Goal: Information Seeking & Learning: Learn about a topic

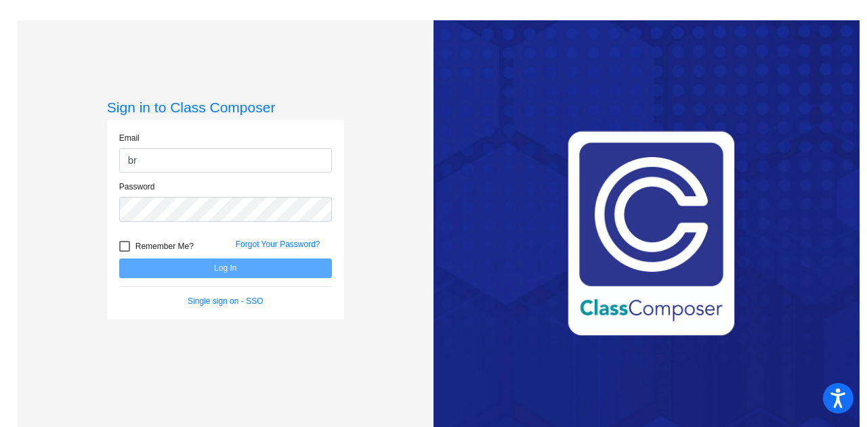
type input "[EMAIL_ADDRESS][PERSON_NAME][DOMAIN_NAME]"
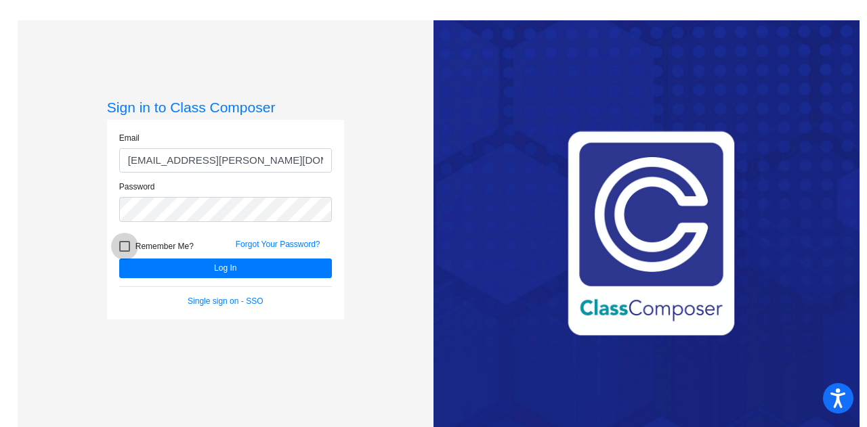
click at [127, 246] on div at bounding box center [124, 246] width 11 height 11
click at [125, 252] on input "Remember Me?" at bounding box center [124, 252] width 1 height 1
checkbox input "true"
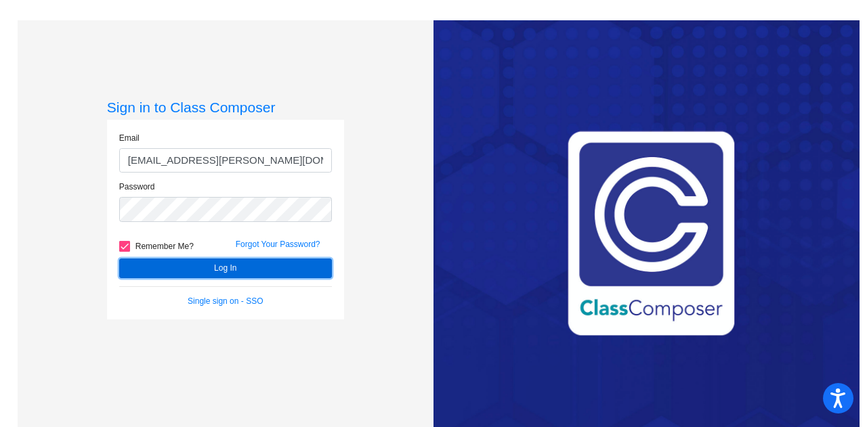
click at [202, 266] on button "Log In" at bounding box center [225, 269] width 213 height 20
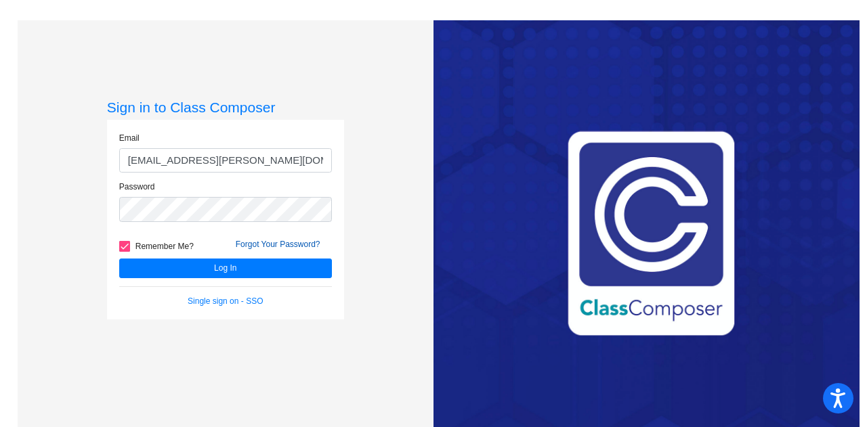
click at [274, 244] on link "Forgot Your Password?" at bounding box center [278, 244] width 85 height 9
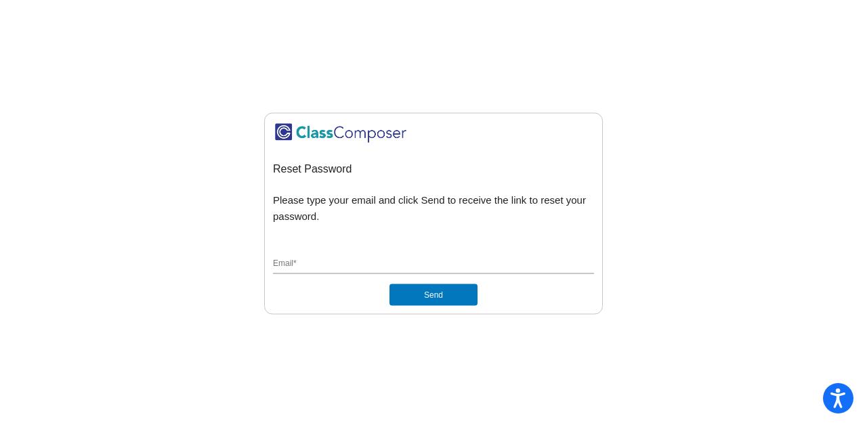
click at [298, 259] on input "Email *" at bounding box center [433, 265] width 321 height 12
type input "[EMAIL_ADDRESS][PERSON_NAME][DOMAIN_NAME]"
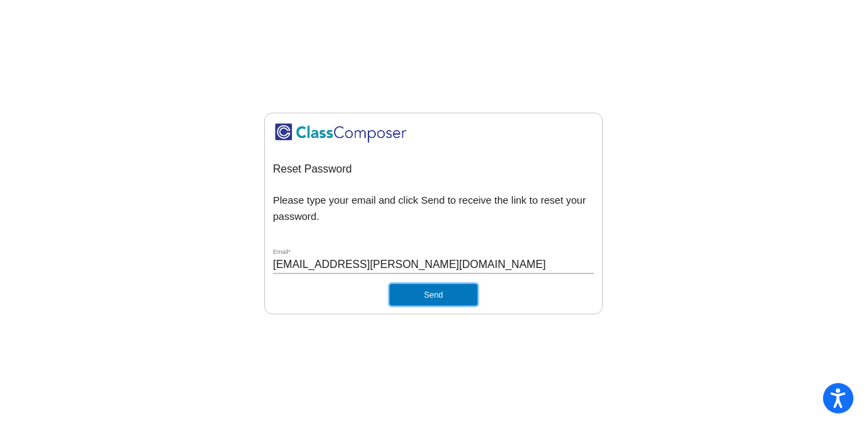
click at [418, 292] on button "Send" at bounding box center [433, 295] width 88 height 22
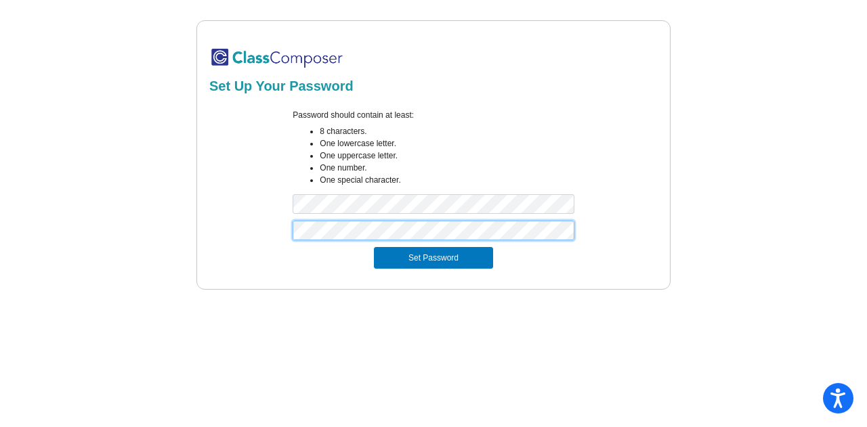
click at [374, 247] on button "Set Password" at bounding box center [433, 258] width 119 height 22
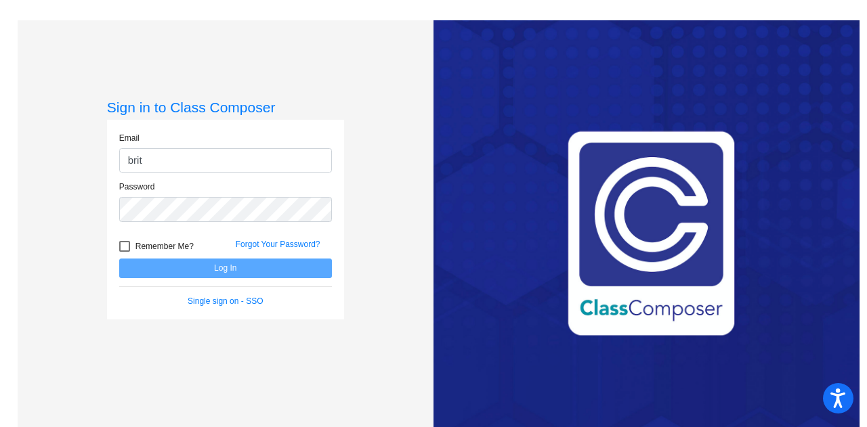
type input "[EMAIL_ADDRESS][PERSON_NAME][DOMAIN_NAME]"
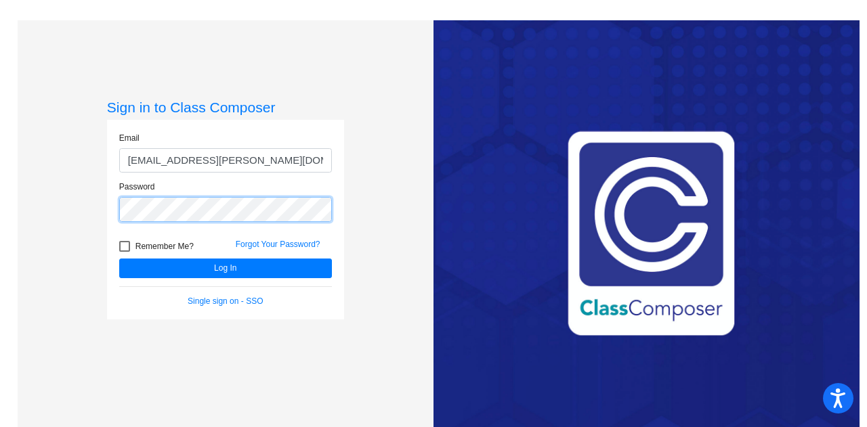
click at [119, 259] on button "Log In" at bounding box center [225, 269] width 213 height 20
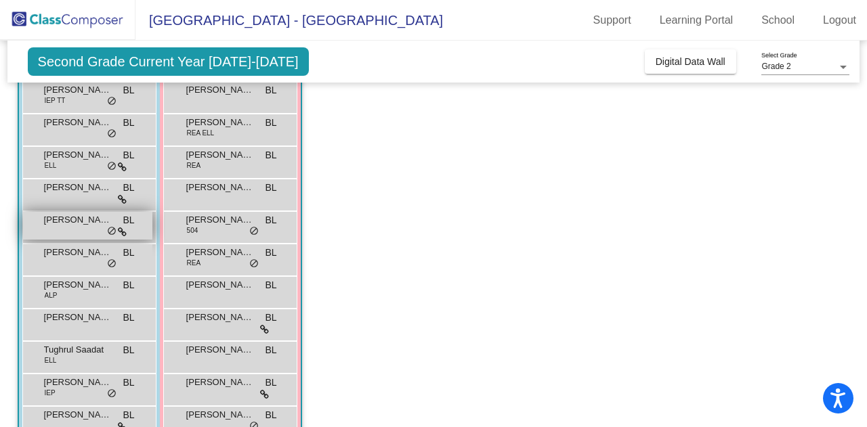
scroll to position [200, 0]
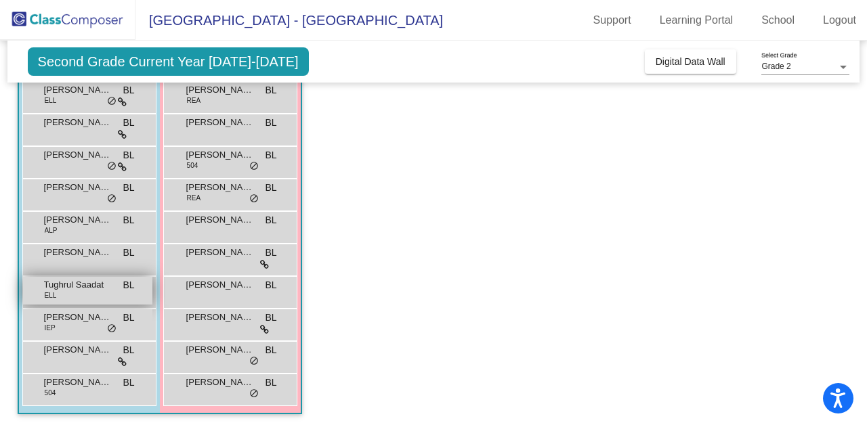
click at [92, 292] on div "Tughrul Saadat [PERSON_NAME] lock do_not_disturb_alt" at bounding box center [87, 291] width 129 height 28
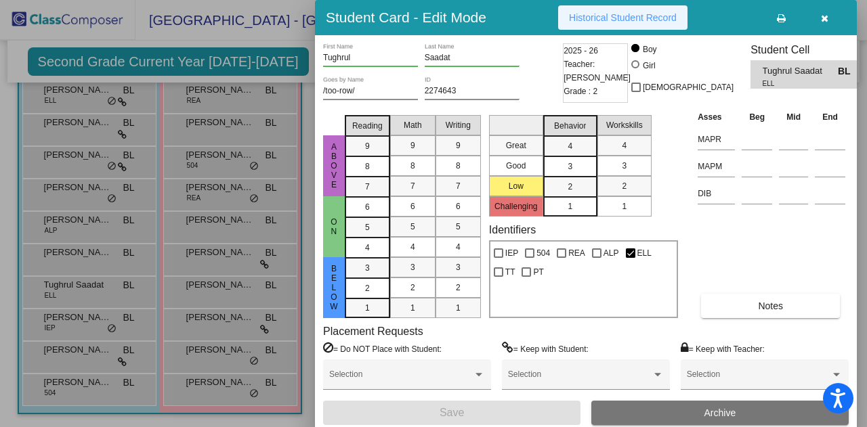
click at [609, 22] on span "Historical Student Record" at bounding box center [623, 17] width 108 height 11
click at [823, 22] on icon "button" at bounding box center [824, 18] width 7 height 9
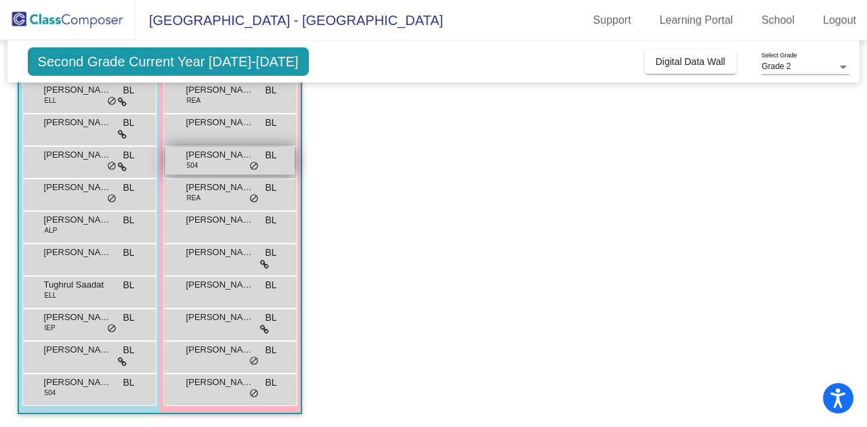
click at [222, 159] on span "[PERSON_NAME]" at bounding box center [220, 155] width 68 height 14
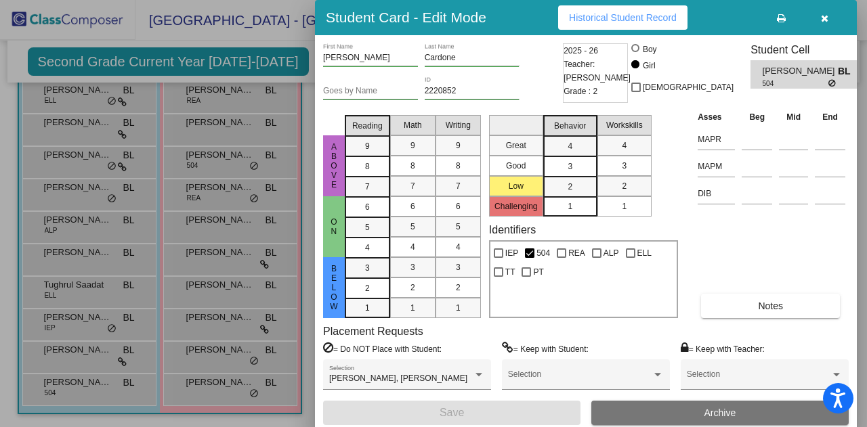
click at [607, 15] on span "Historical Student Record" at bounding box center [623, 17] width 108 height 11
click at [829, 15] on button "button" at bounding box center [823, 17] width 43 height 24
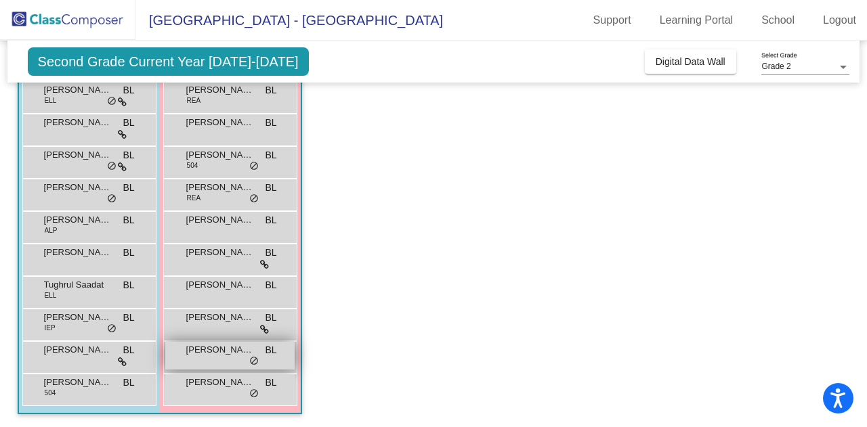
click at [213, 349] on span "[PERSON_NAME]" at bounding box center [220, 350] width 68 height 14
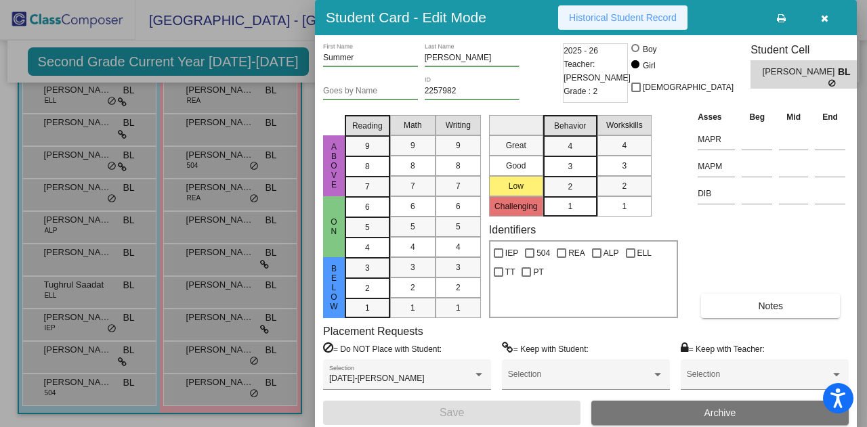
click at [586, 16] on span "Historical Student Record" at bounding box center [623, 17] width 108 height 11
click at [822, 18] on icon "button" at bounding box center [824, 18] width 7 height 9
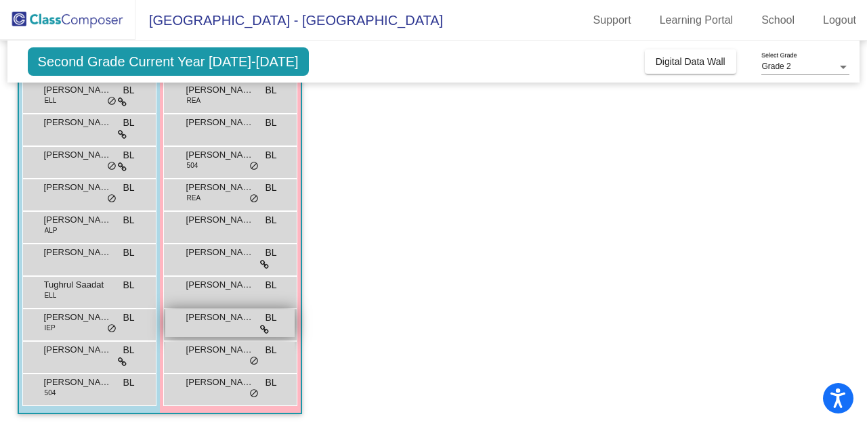
click at [219, 324] on div "[PERSON_NAME] lock do_not_disturb_alt" at bounding box center [229, 323] width 129 height 28
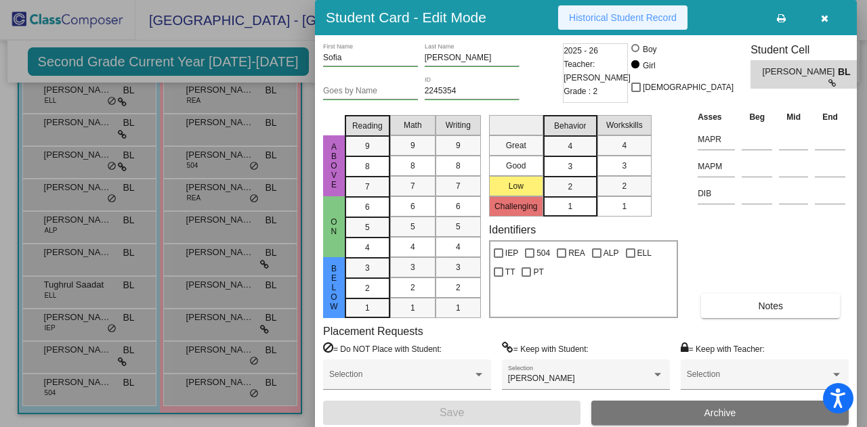
click at [609, 14] on span "Historical Student Record" at bounding box center [623, 17] width 108 height 11
click at [821, 16] on icon "button" at bounding box center [824, 18] width 7 height 9
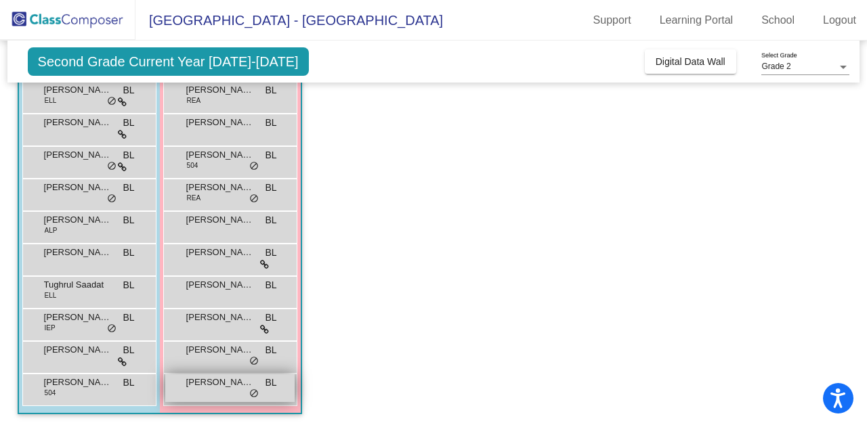
click at [213, 387] on span "[PERSON_NAME]" at bounding box center [220, 383] width 68 height 14
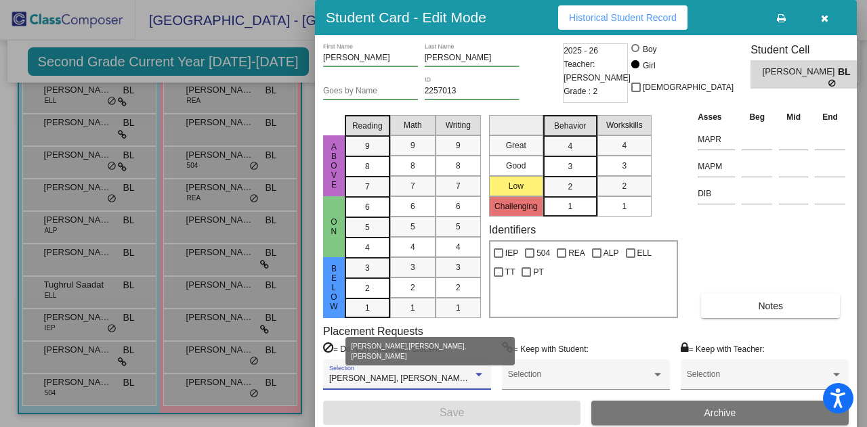
click at [482, 379] on div at bounding box center [479, 374] width 12 height 9
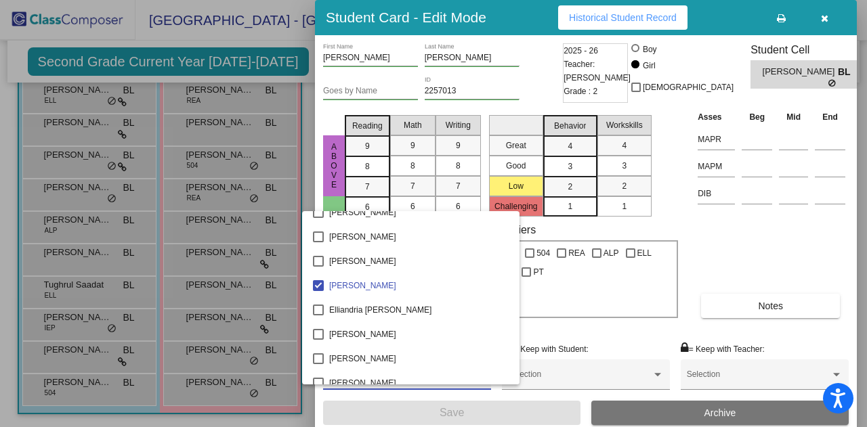
scroll to position [0, 0]
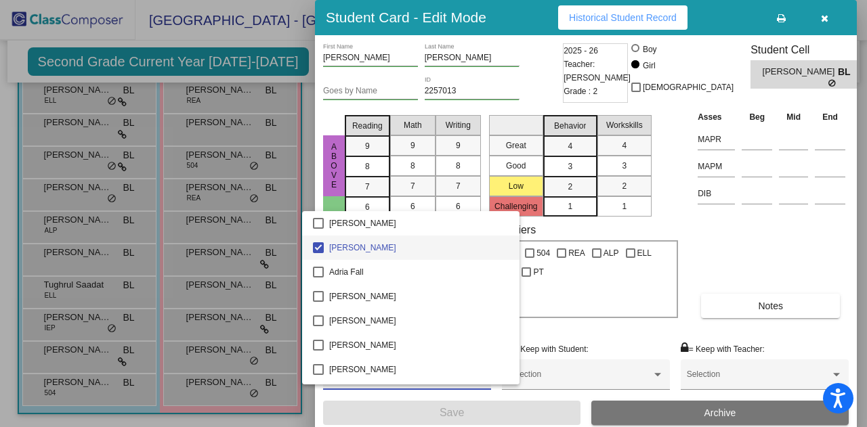
click at [610, 11] on div at bounding box center [433, 213] width 867 height 427
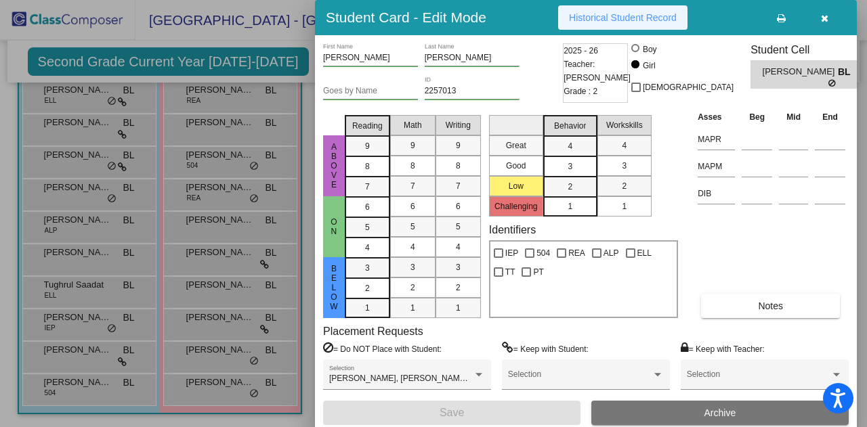
click at [609, 20] on span "Historical Student Record" at bounding box center [623, 17] width 108 height 11
click at [821, 18] on icon "button" at bounding box center [824, 18] width 7 height 9
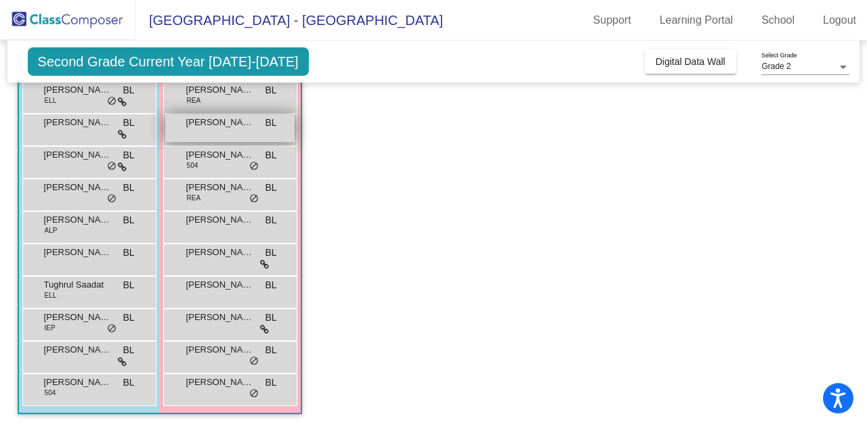
click at [209, 123] on span "[PERSON_NAME]" at bounding box center [220, 123] width 68 height 14
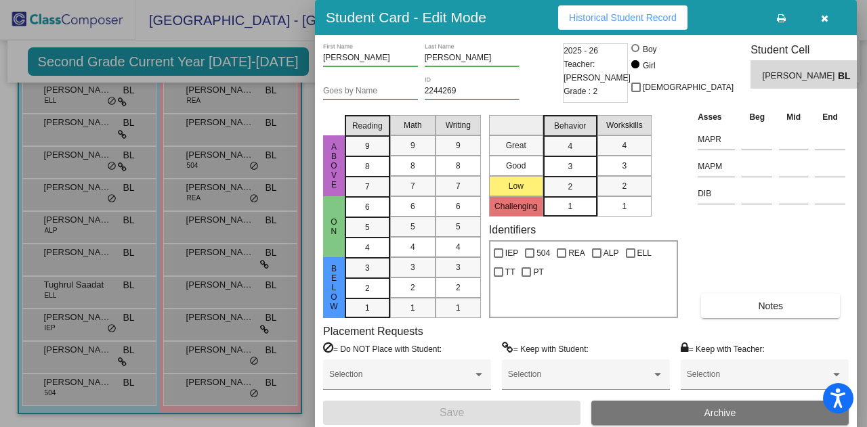
click at [823, 22] on icon "button" at bounding box center [824, 18] width 7 height 9
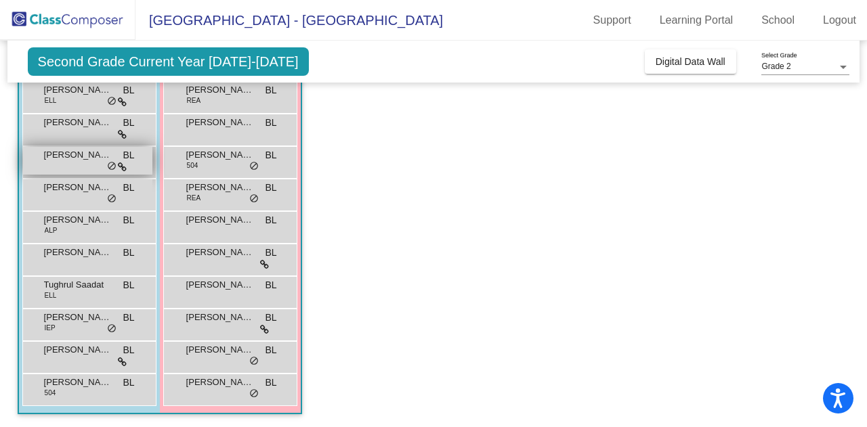
scroll to position [65, 0]
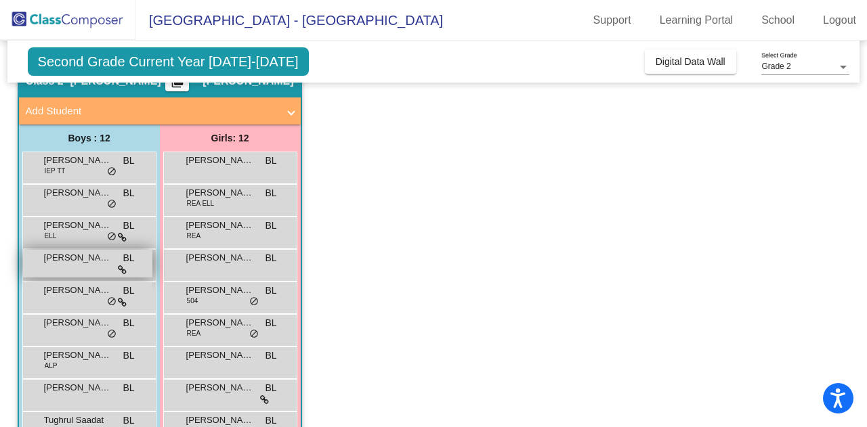
click at [60, 262] on span "[PERSON_NAME]" at bounding box center [78, 258] width 68 height 14
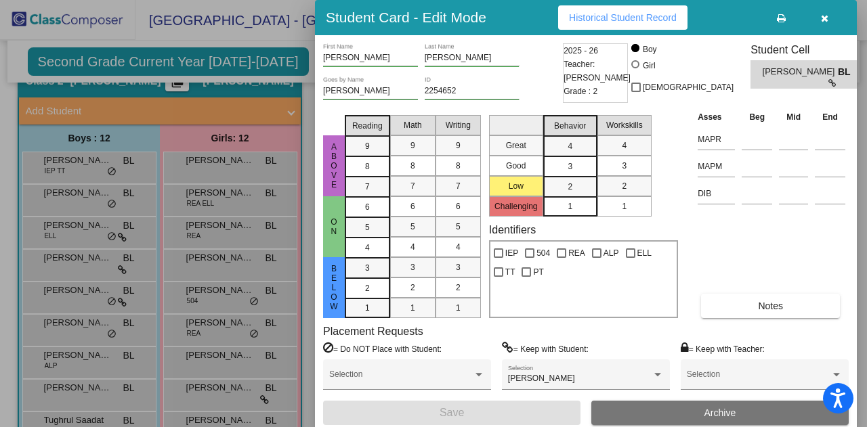
click at [597, 14] on span "Historical Student Record" at bounding box center [623, 17] width 108 height 11
click at [823, 17] on icon "button" at bounding box center [824, 18] width 7 height 9
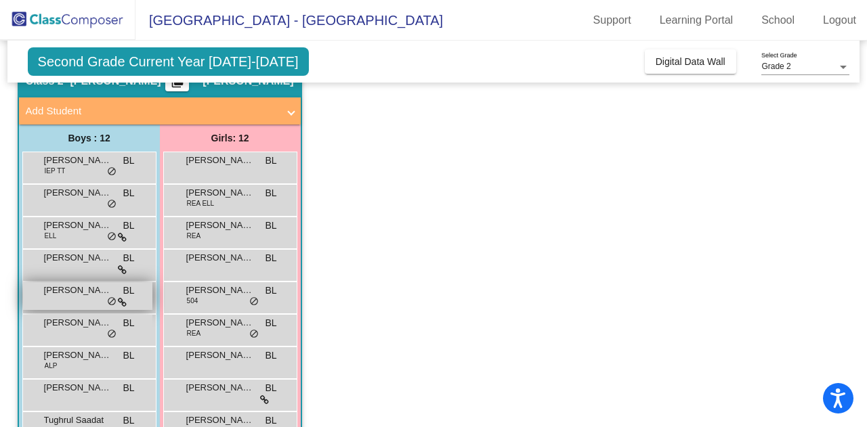
scroll to position [133, 0]
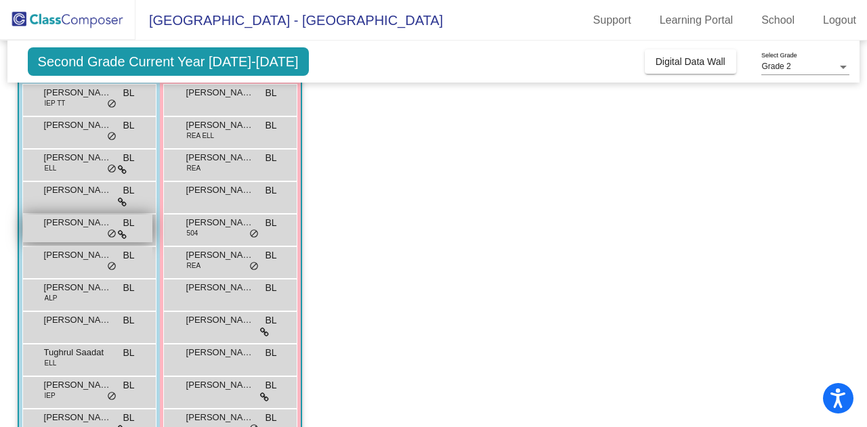
click at [72, 225] on span "[PERSON_NAME]" at bounding box center [78, 223] width 68 height 14
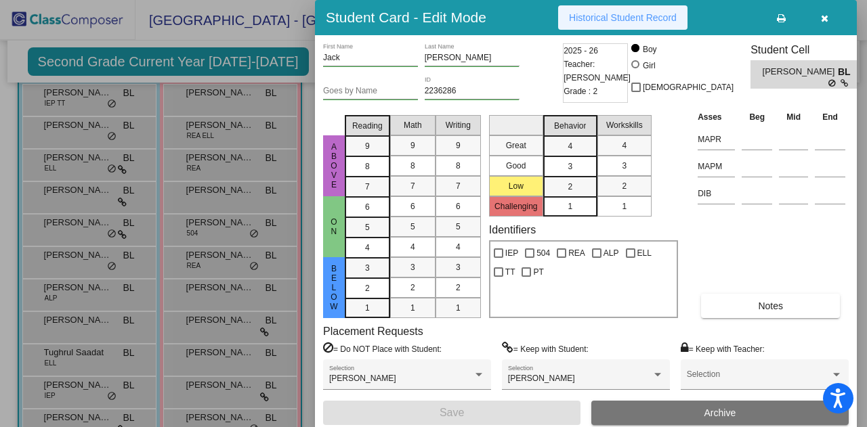
click at [610, 22] on span "Historical Student Record" at bounding box center [623, 17] width 108 height 11
click at [830, 14] on button "button" at bounding box center [823, 17] width 43 height 24
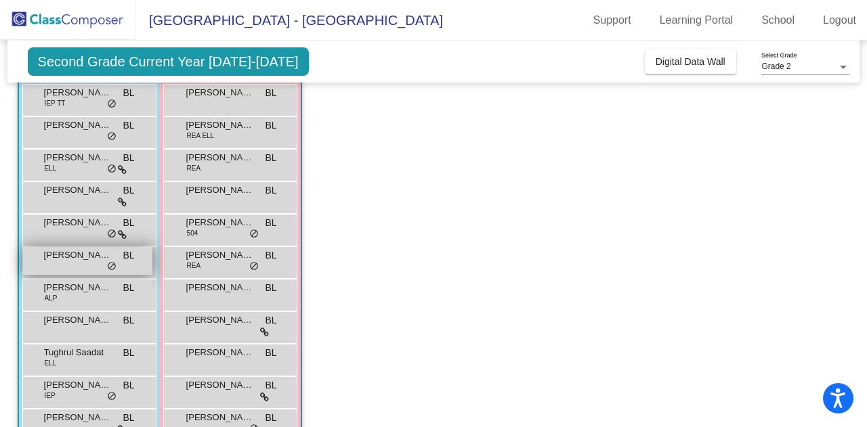
click at [74, 257] on span "[PERSON_NAME]" at bounding box center [78, 256] width 68 height 14
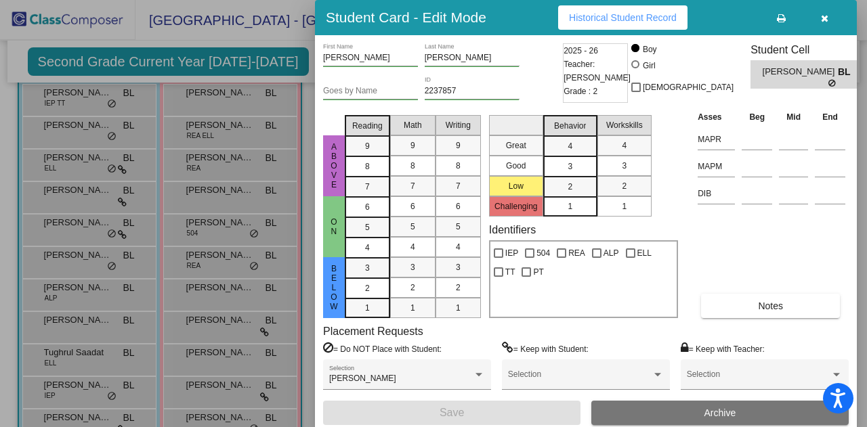
click at [618, 7] on button "Historical Student Record" at bounding box center [622, 17] width 129 height 24
click at [833, 20] on button "button" at bounding box center [823, 17] width 43 height 24
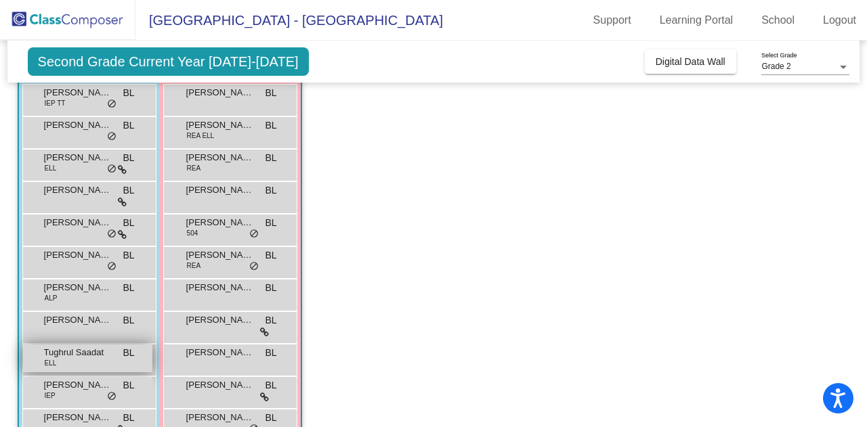
scroll to position [200, 0]
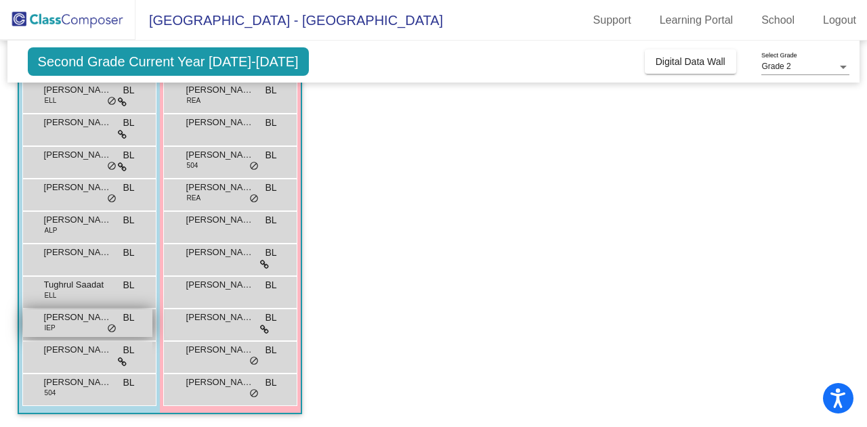
click at [92, 325] on div "[PERSON_NAME] IEP BL lock do_not_disturb_alt" at bounding box center [87, 323] width 129 height 28
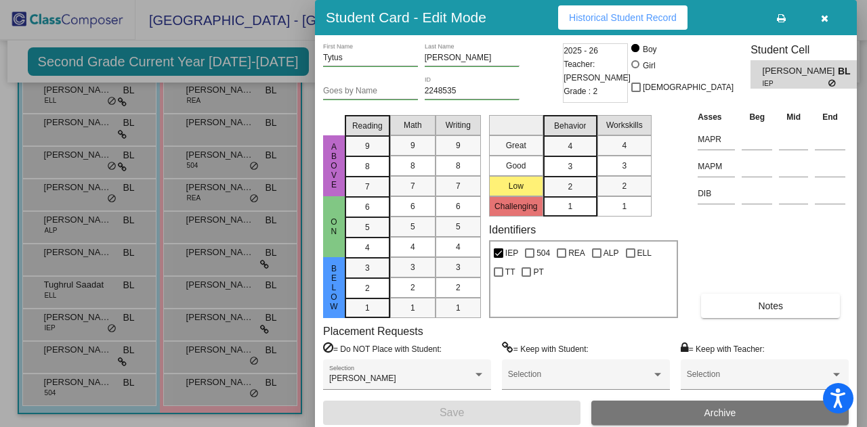
click at [619, 12] on span "Historical Student Record" at bounding box center [623, 17] width 108 height 11
click at [826, 12] on span "button" at bounding box center [824, 17] width 7 height 11
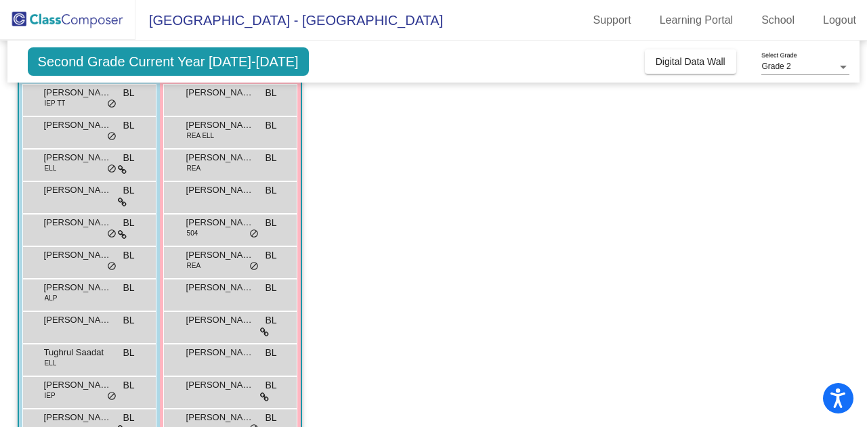
scroll to position [65, 0]
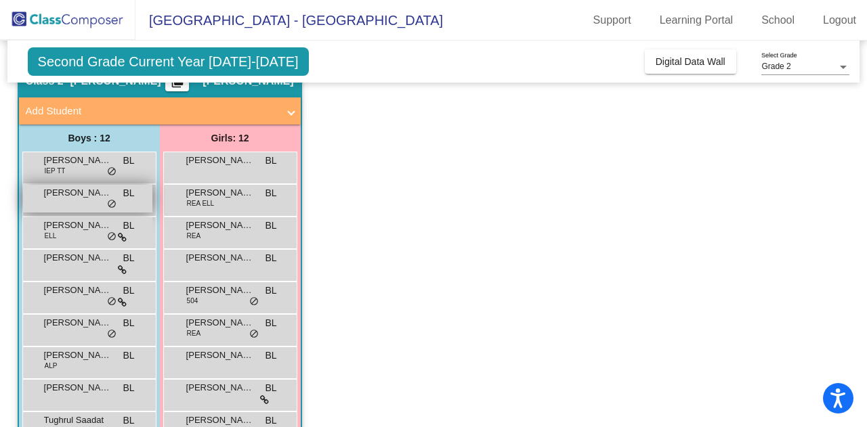
click at [74, 190] on span "[PERSON_NAME]" at bounding box center [78, 193] width 68 height 14
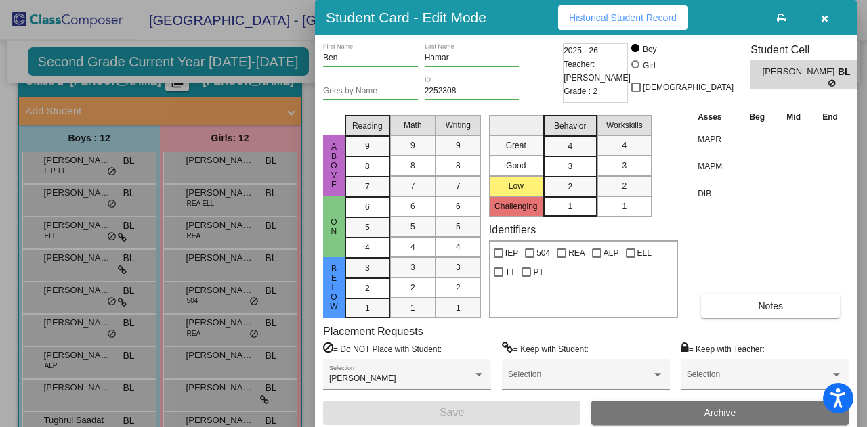
click at [637, 2] on div "Student Card - Edit Mode Historical Student Record" at bounding box center [586, 17] width 542 height 35
click at [610, 12] on span "Historical Student Record" at bounding box center [623, 17] width 108 height 11
click at [821, 16] on icon "button" at bounding box center [824, 18] width 7 height 9
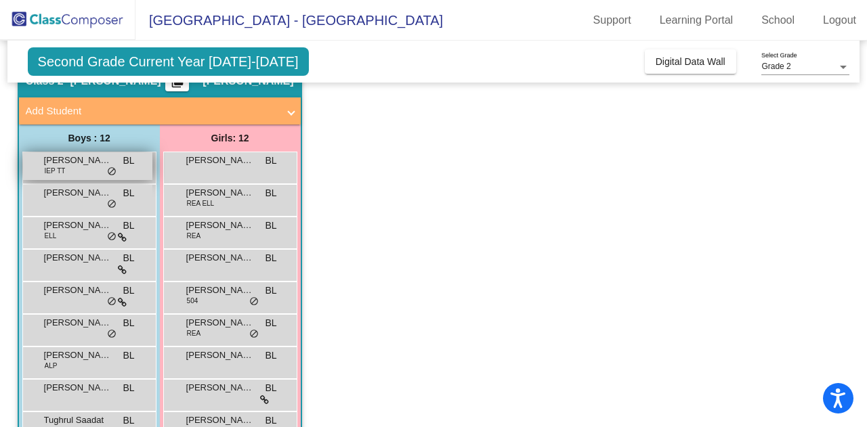
click at [92, 170] on div "[PERSON_NAME] [PERSON_NAME] IEP TT BL lock do_not_disturb_alt" at bounding box center [87, 166] width 129 height 28
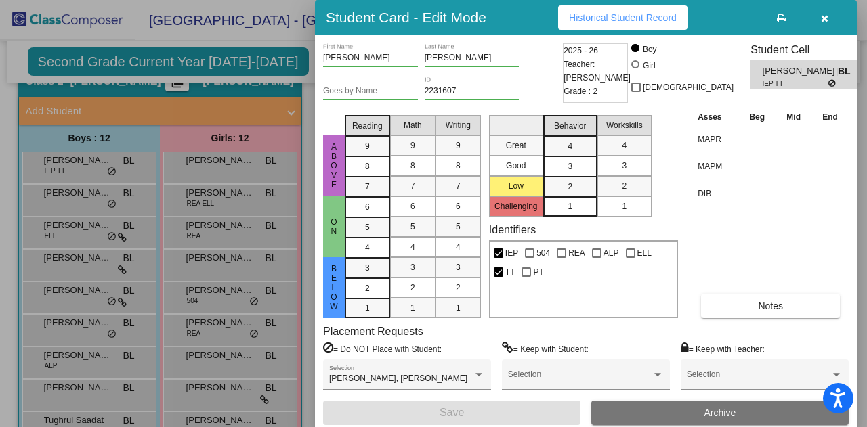
click at [619, 13] on span "Historical Student Record" at bounding box center [623, 17] width 108 height 11
click at [823, 16] on icon "button" at bounding box center [824, 18] width 7 height 9
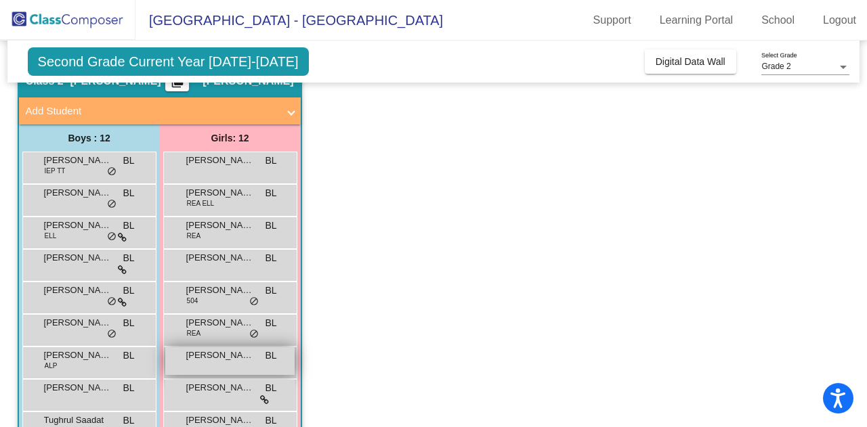
click at [240, 362] on div "Olive [PERSON_NAME] lock do_not_disturb_alt" at bounding box center [229, 361] width 129 height 28
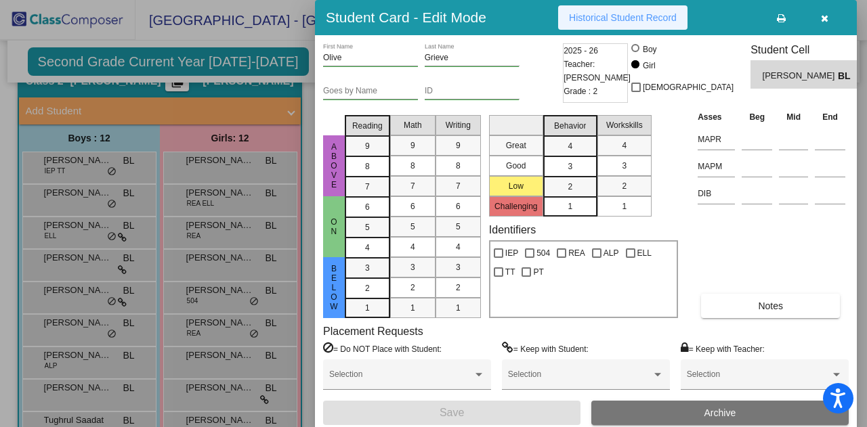
click at [618, 16] on span "Historical Student Record" at bounding box center [623, 17] width 108 height 11
click at [826, 16] on icon "button" at bounding box center [824, 18] width 7 height 9
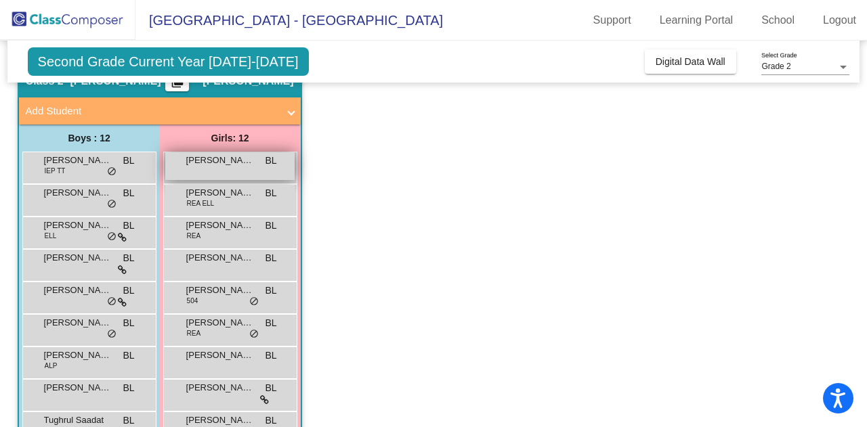
click at [238, 169] on div "[PERSON_NAME] BL lock do_not_disturb_alt" at bounding box center [229, 166] width 129 height 28
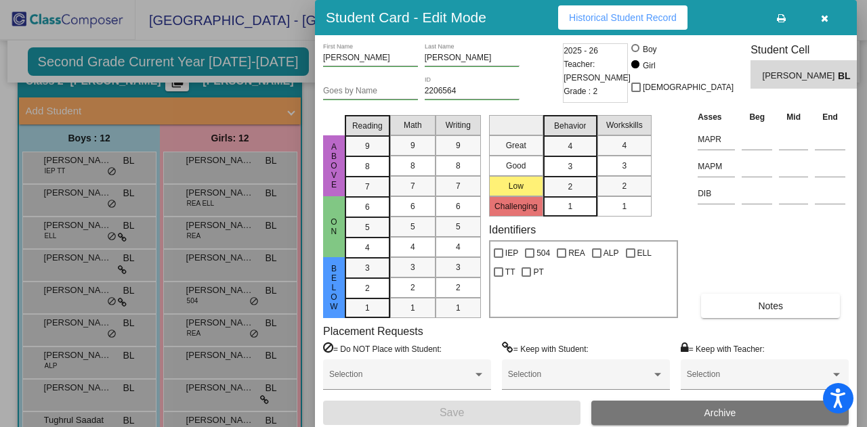
click at [631, 18] on span "Historical Student Record" at bounding box center [623, 17] width 108 height 11
click at [826, 20] on icon "button" at bounding box center [824, 18] width 7 height 9
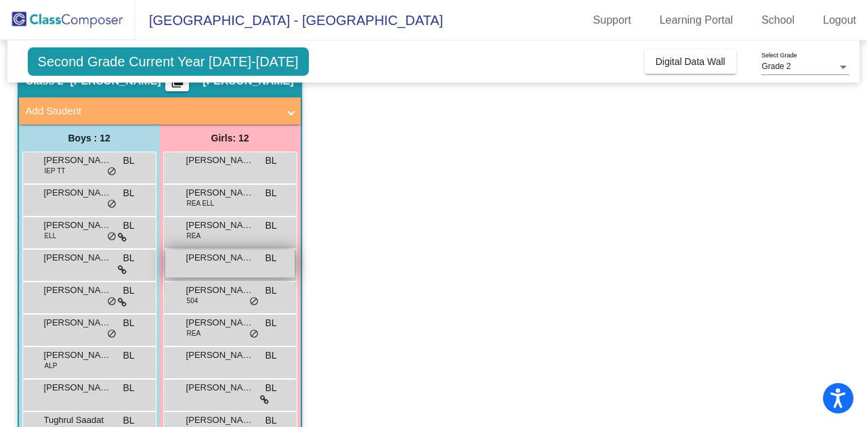
click at [223, 255] on span "[PERSON_NAME]" at bounding box center [220, 258] width 68 height 14
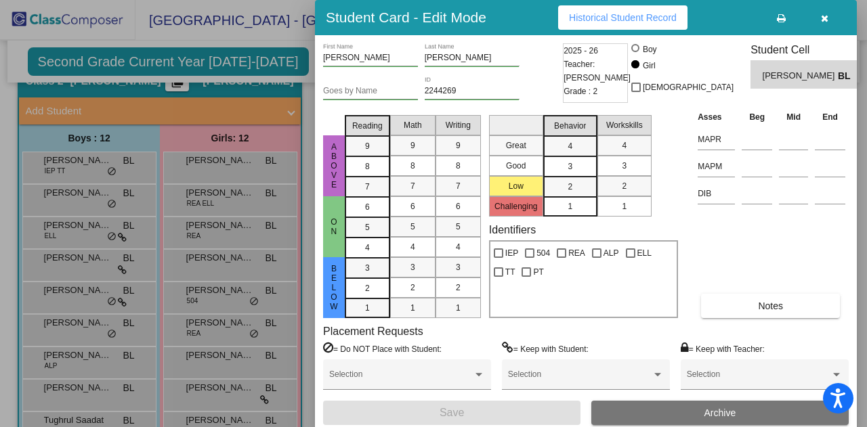
click at [597, 18] on span "Historical Student Record" at bounding box center [623, 17] width 108 height 11
click at [821, 16] on icon "button" at bounding box center [824, 18] width 7 height 9
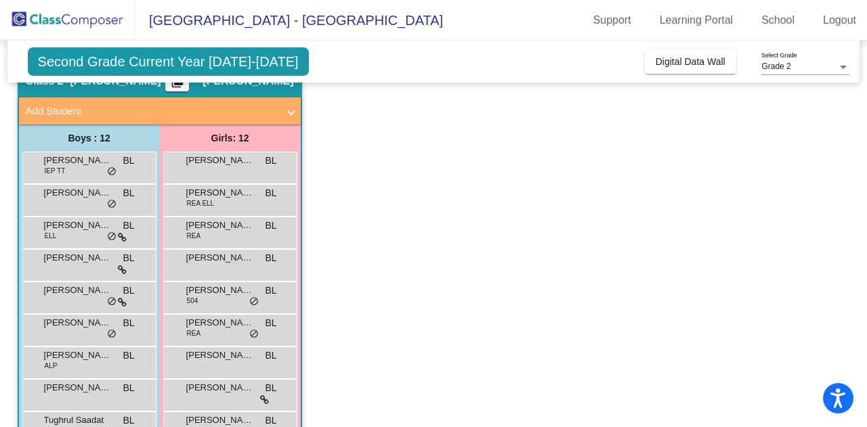
scroll to position [133, 0]
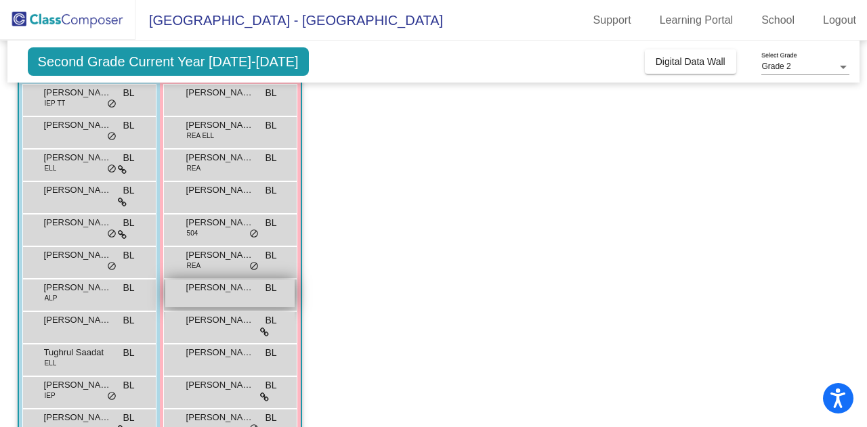
click at [224, 292] on span "[PERSON_NAME]" at bounding box center [220, 288] width 68 height 14
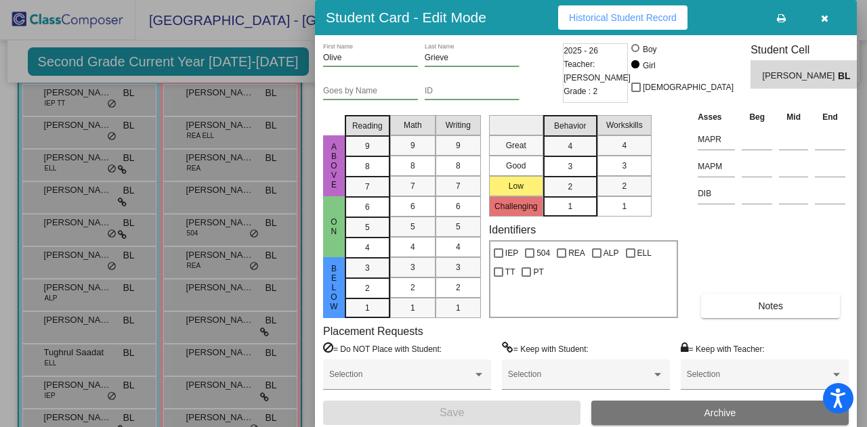
click at [579, 5] on button "Historical Student Record" at bounding box center [622, 17] width 129 height 24
click at [819, 18] on button "button" at bounding box center [823, 17] width 43 height 24
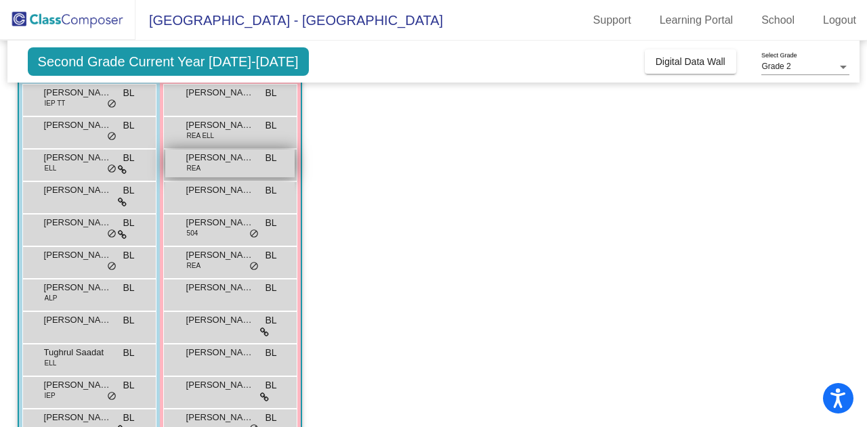
click at [238, 152] on span "[PERSON_NAME]" at bounding box center [220, 158] width 68 height 14
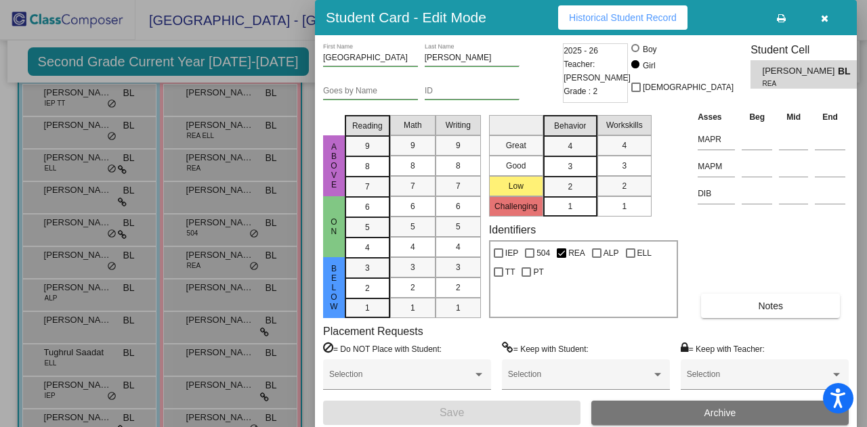
click at [570, 18] on span "Historical Student Record" at bounding box center [623, 17] width 108 height 11
click at [825, 20] on icon "button" at bounding box center [824, 18] width 7 height 9
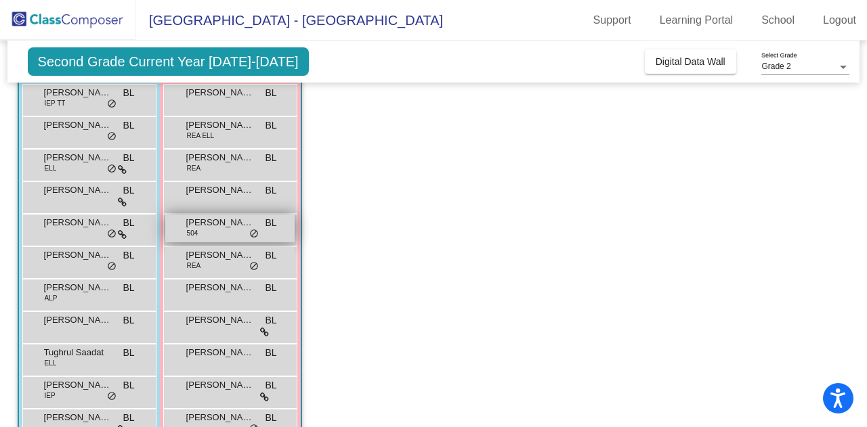
click at [223, 230] on div "[PERSON_NAME] 504 BL lock do_not_disturb_alt" at bounding box center [229, 229] width 129 height 28
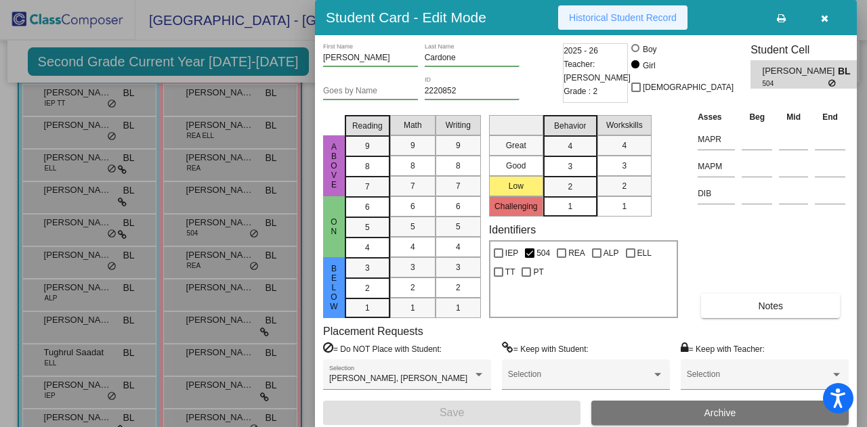
click at [622, 20] on span "Historical Student Record" at bounding box center [623, 17] width 108 height 11
click at [823, 16] on icon "button" at bounding box center [824, 18] width 7 height 9
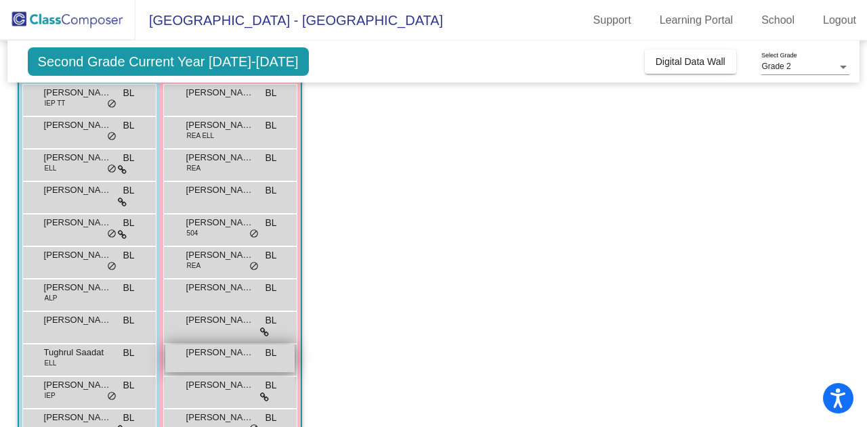
click at [199, 357] on span "[PERSON_NAME]" at bounding box center [220, 353] width 68 height 14
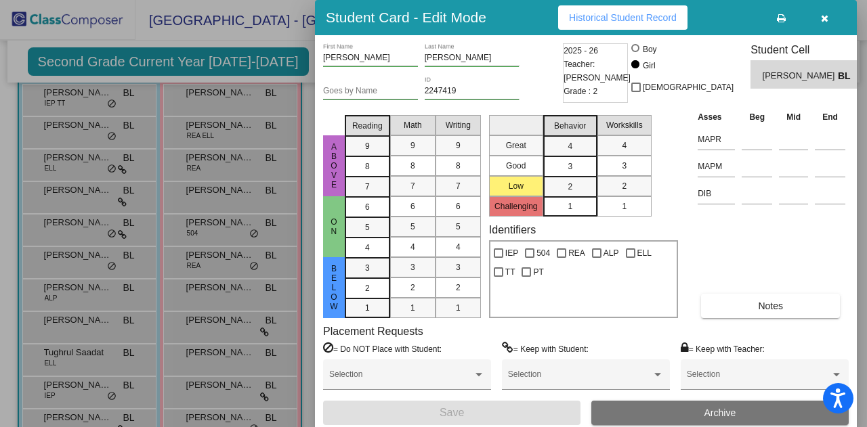
click at [590, 10] on button "Historical Student Record" at bounding box center [622, 17] width 129 height 24
click at [821, 20] on icon "button" at bounding box center [824, 18] width 7 height 9
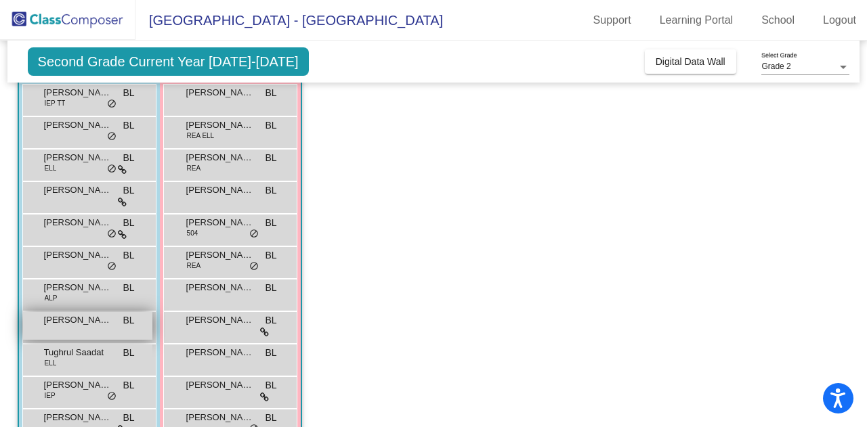
click at [53, 323] on span "[PERSON_NAME]" at bounding box center [78, 321] width 68 height 14
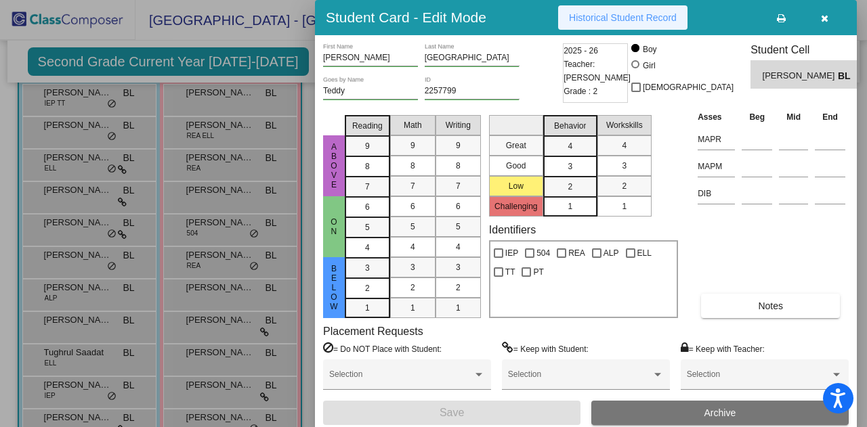
click at [601, 9] on button "Historical Student Record" at bounding box center [622, 17] width 129 height 24
click at [822, 17] on icon "button" at bounding box center [824, 18] width 7 height 9
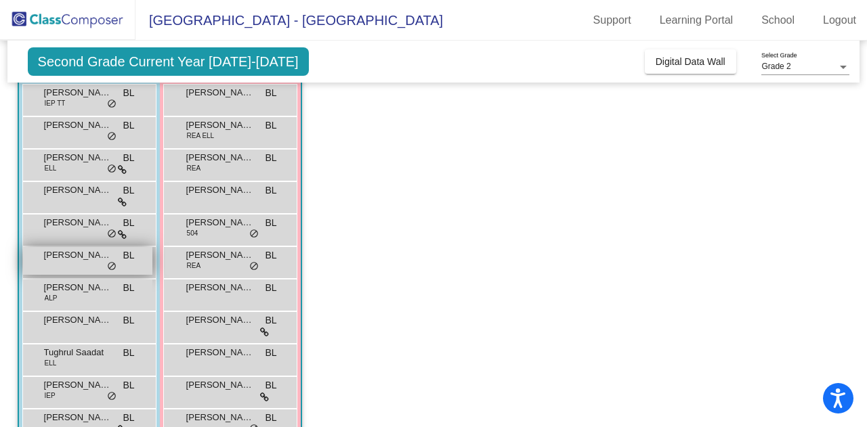
click at [68, 267] on div "[PERSON_NAME] lock do_not_disturb_alt" at bounding box center [87, 261] width 129 height 28
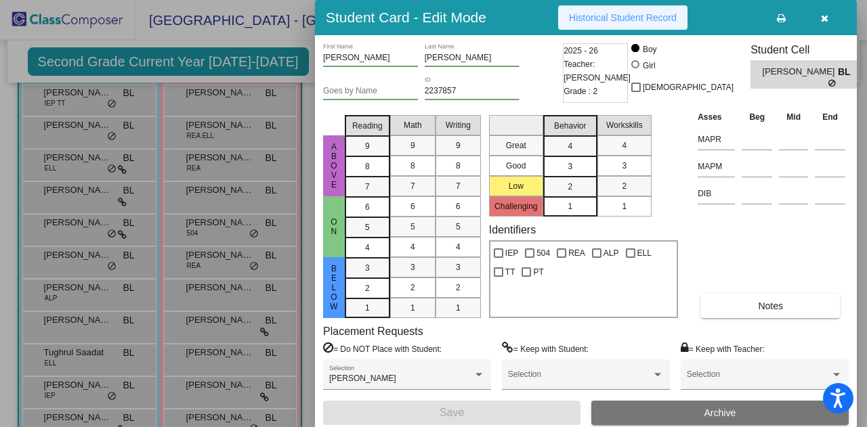
click at [616, 18] on span "Historical Student Record" at bounding box center [623, 17] width 108 height 11
click at [825, 21] on icon "button" at bounding box center [824, 18] width 7 height 9
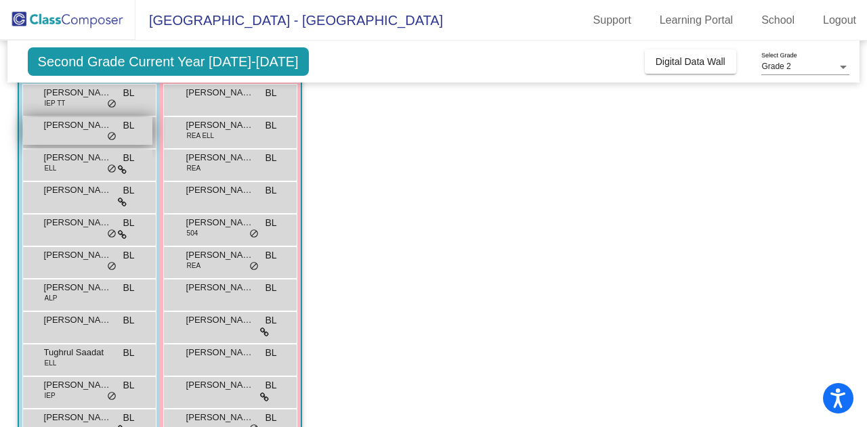
click at [81, 127] on span "[PERSON_NAME]" at bounding box center [78, 126] width 68 height 14
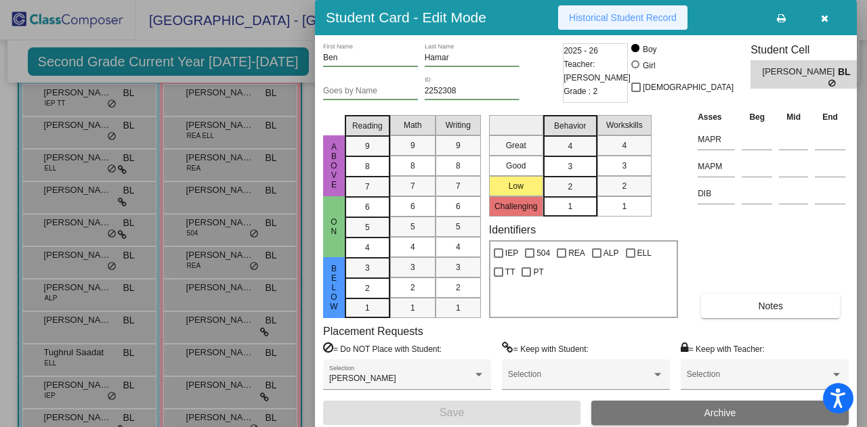
click at [595, 12] on span "Historical Student Record" at bounding box center [623, 17] width 108 height 11
click at [823, 20] on icon "button" at bounding box center [824, 18] width 7 height 9
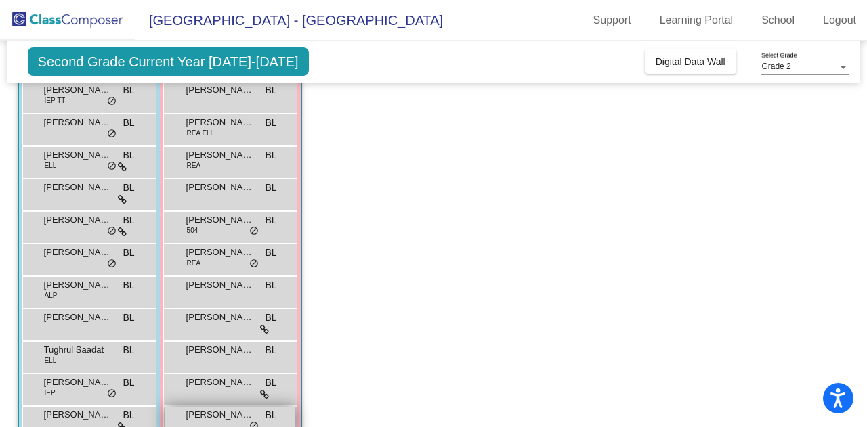
scroll to position [200, 0]
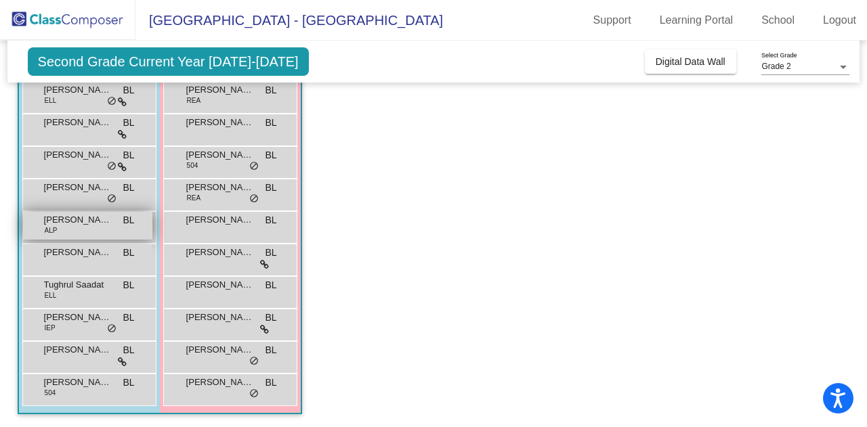
click at [74, 227] on div "[PERSON_NAME] ALP BL lock do_not_disturb_alt" at bounding box center [87, 226] width 129 height 28
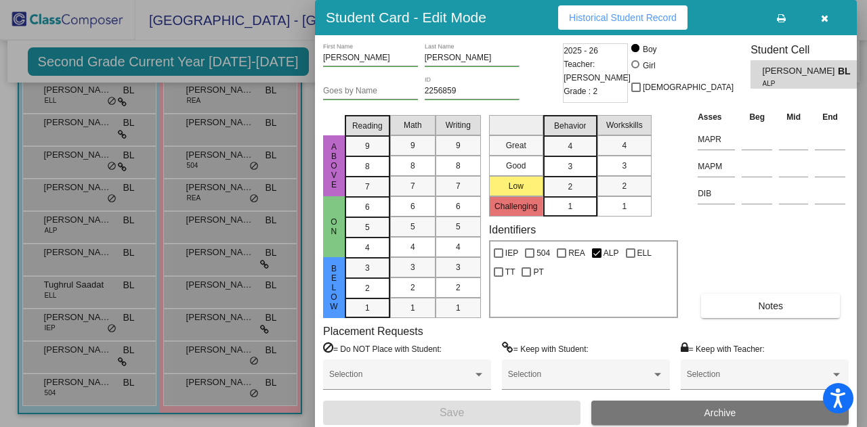
click at [618, 19] on span "Historical Student Record" at bounding box center [623, 17] width 108 height 11
click at [827, 18] on icon "button" at bounding box center [824, 18] width 7 height 9
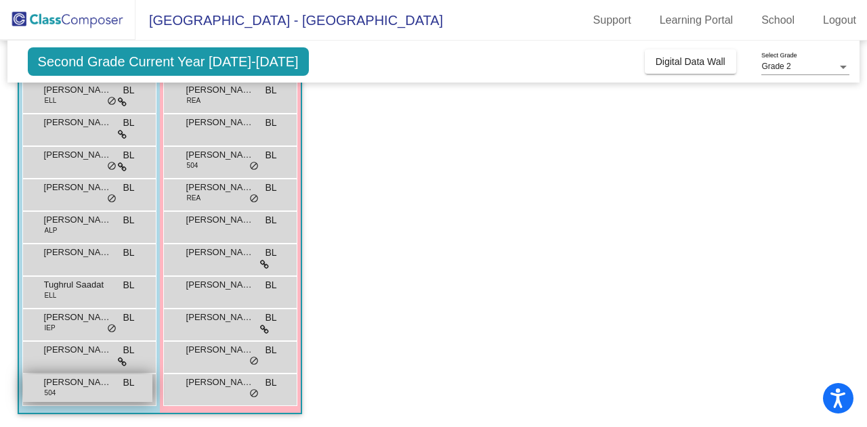
click at [60, 393] on div "[PERSON_NAME] 504 BL lock do_not_disturb_alt" at bounding box center [87, 388] width 129 height 28
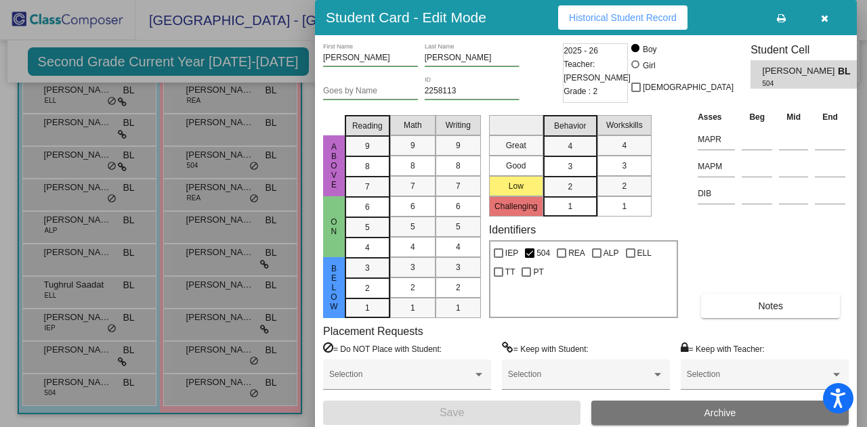
click at [622, 20] on span "Historical Student Record" at bounding box center [623, 17] width 108 height 11
